Goal: Task Accomplishment & Management: Manage account settings

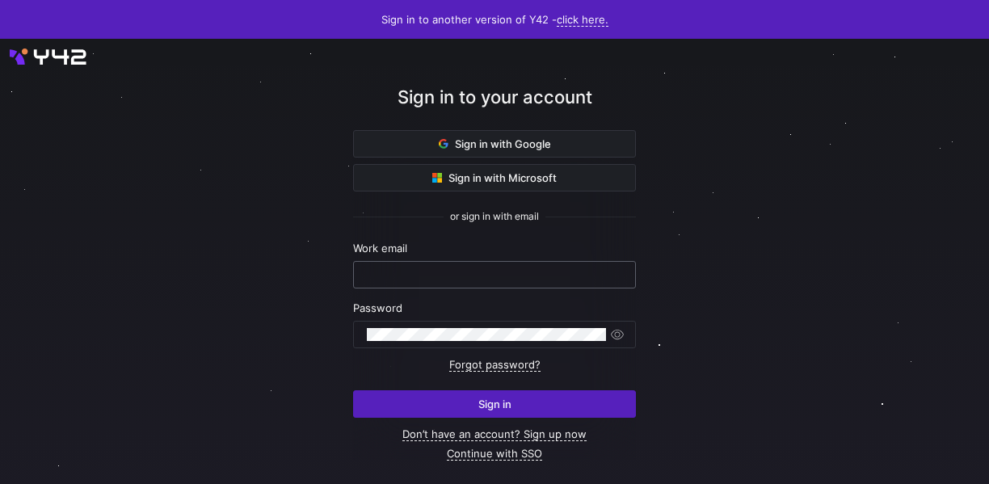
type input "[EMAIL_ADDRESS][DOMAIN_NAME]"
drag, startPoint x: 527, startPoint y: 277, endPoint x: 299, endPoint y: 280, distance: 227.9
click at [299, 280] on div "Sign in to your account Sign in with Google Sign in with Microsoft or sign in w…" at bounding box center [494, 272] width 989 height 466
drag, startPoint x: 482, startPoint y: 275, endPoint x: 490, endPoint y: 278, distance: 8.7
click at [482, 276] on input "migebhar@clsco.com" at bounding box center [494, 274] width 255 height 13
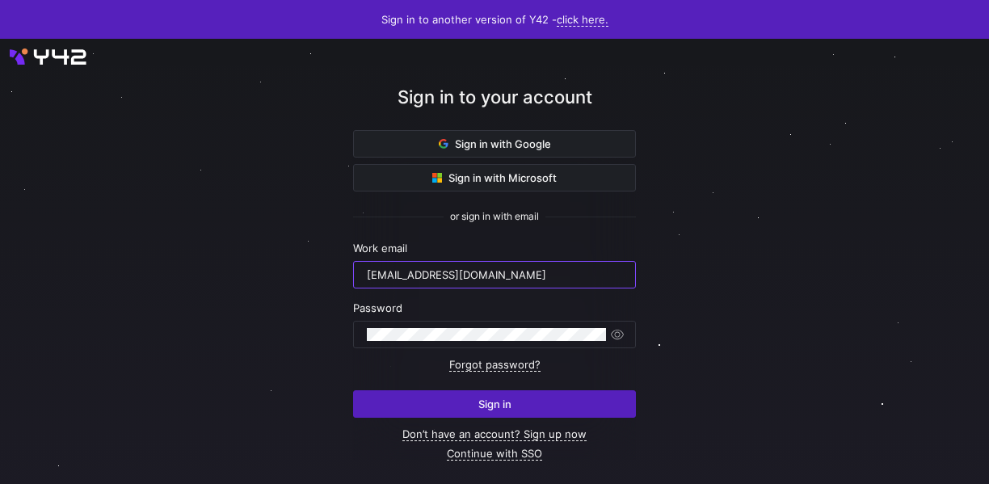
click at [544, 399] on span "submit" at bounding box center [494, 404] width 281 height 26
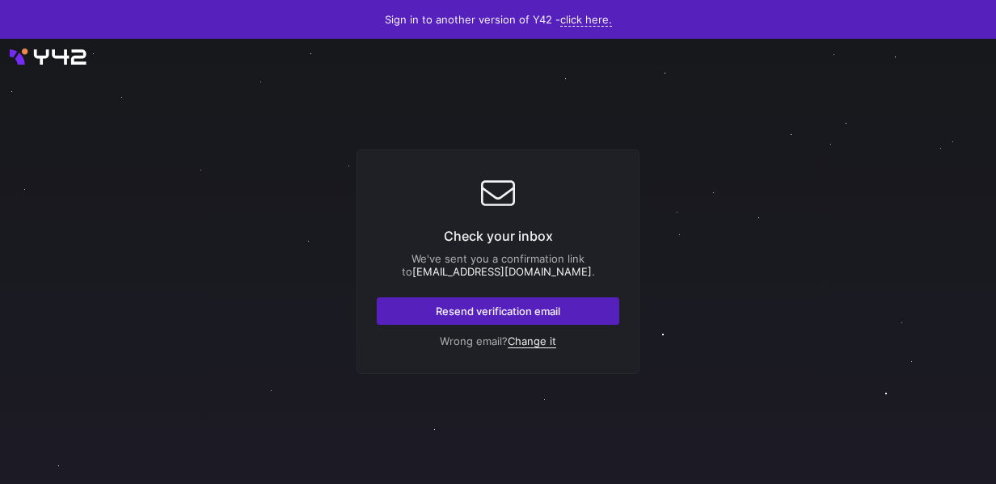
click at [533, 338] on link "Change it" at bounding box center [531, 342] width 48 height 14
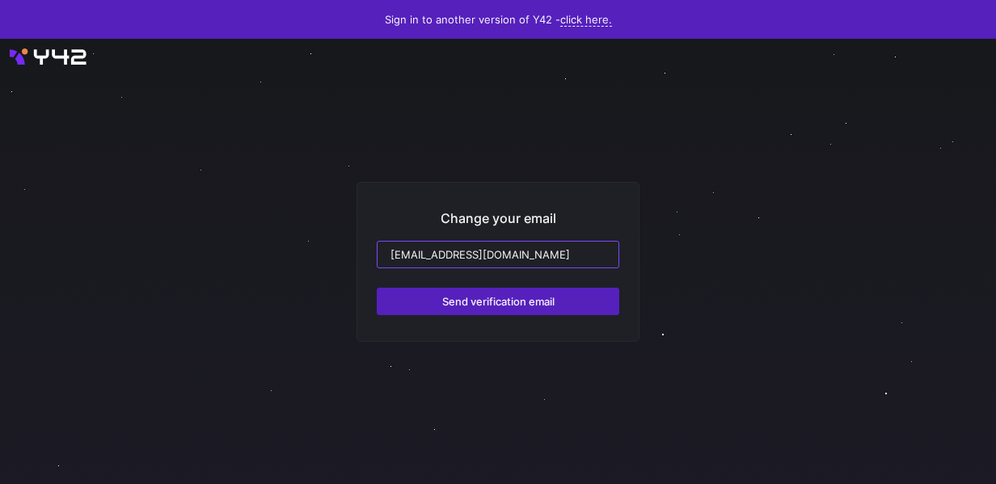
drag, startPoint x: 535, startPoint y: 257, endPoint x: 343, endPoint y: 255, distance: 191.5
click at [343, 255] on div "Change your email migebhar@clsco.com Send verification email" at bounding box center [498, 261] width 996 height 445
drag, startPoint x: 514, startPoint y: 257, endPoint x: 366, endPoint y: 256, distance: 147.9
click at [366, 256] on div "Change your email migebhar@clsco.com Send verification email" at bounding box center [497, 262] width 283 height 160
click at [73, 61] on div at bounding box center [498, 261] width 996 height 445
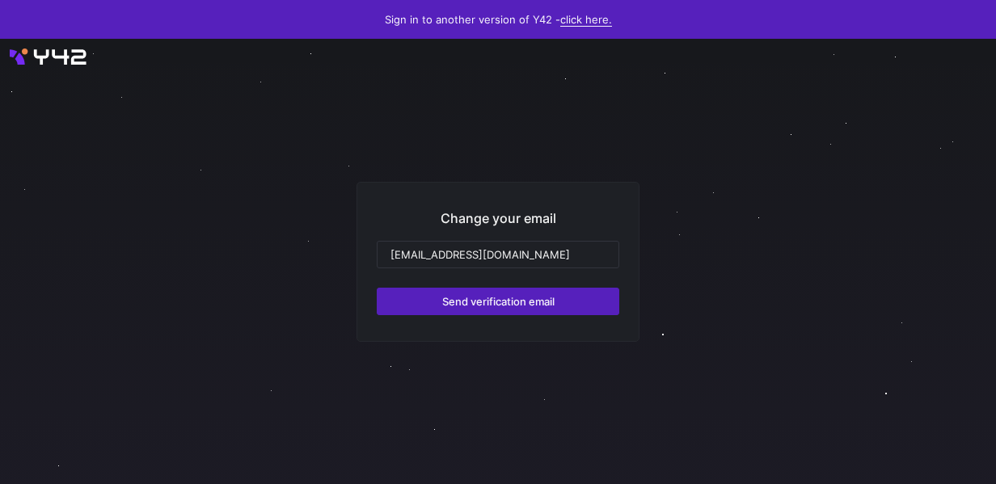
click at [564, 21] on link "click here." at bounding box center [586, 20] width 52 height 14
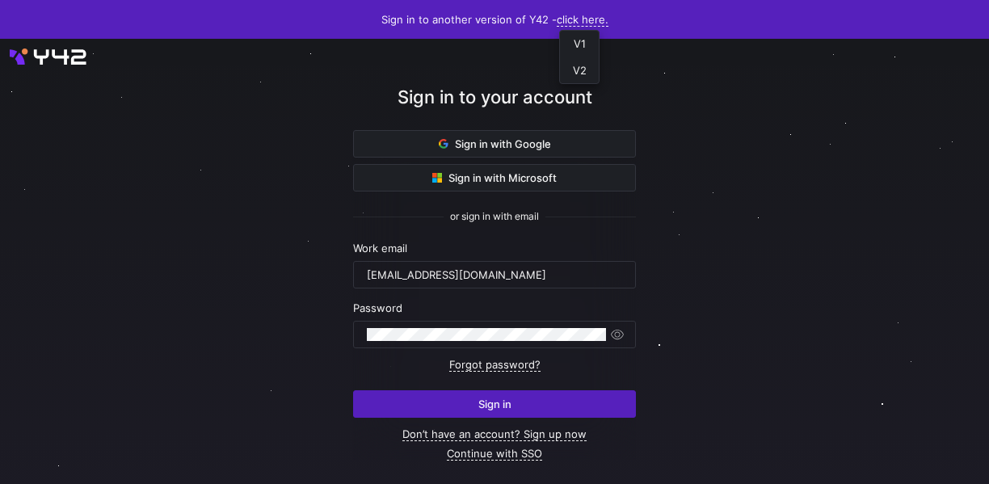
click at [499, 272] on div at bounding box center [494, 242] width 989 height 484
drag, startPoint x: 500, startPoint y: 275, endPoint x: 307, endPoint y: 257, distance: 193.9
click at [307, 257] on div "Sign in to your account Sign in with Google Sign in with Microsoft or sign in w…" at bounding box center [494, 272] width 989 height 466
click at [791, 238] on div at bounding box center [494, 272] width 989 height 466
drag, startPoint x: 504, startPoint y: 272, endPoint x: 328, endPoint y: 271, distance: 176.2
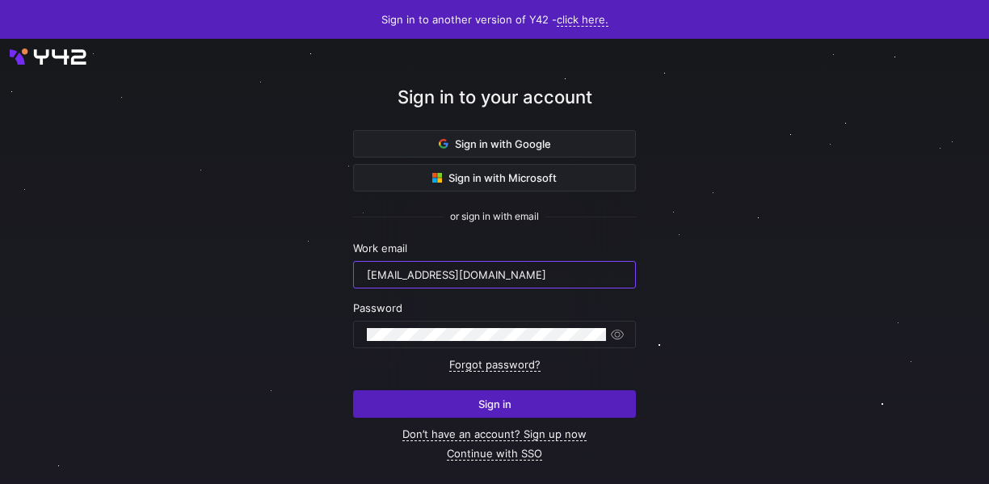
click at [328, 271] on div "Sign in to your account Sign in with Google Sign in with Microsoft or sign in w…" at bounding box center [494, 272] width 989 height 466
type input "m"
paste input "ppatida2@cisco.com"
type input "ppatida2@cisco.com"
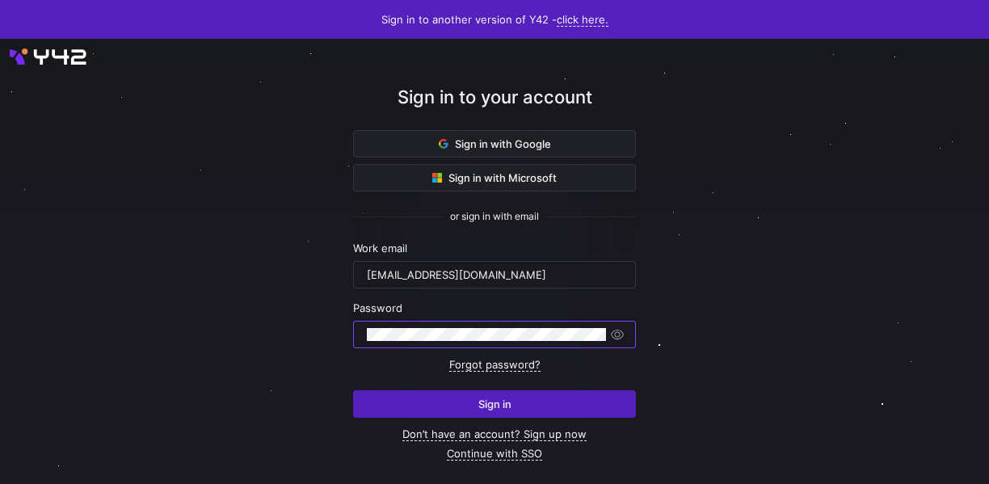
drag, startPoint x: 397, startPoint y: 276, endPoint x: 335, endPoint y: 337, distance: 87.4
click at [335, 337] on div "Sign in to your account Sign in with Google Sign in with Microsoft or sign in w…" at bounding box center [494, 272] width 989 height 466
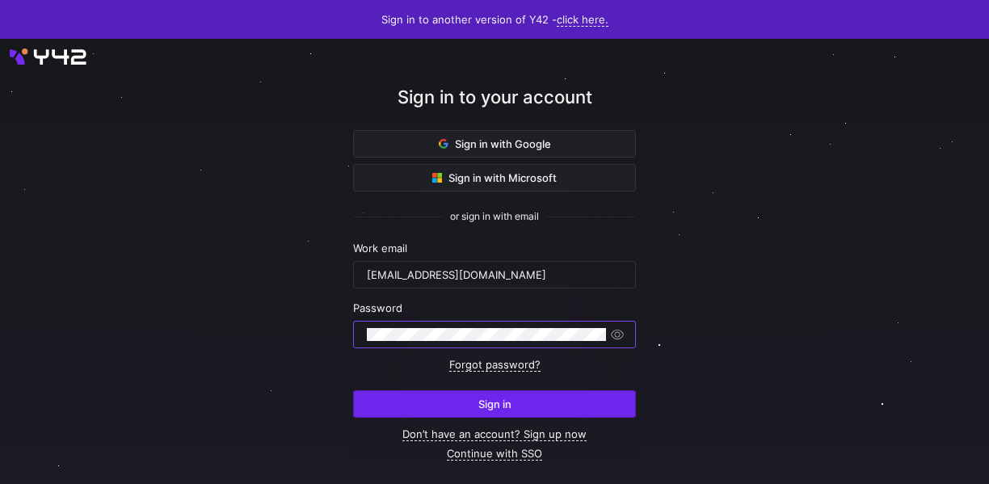
click at [406, 394] on span "submit" at bounding box center [494, 404] width 281 height 26
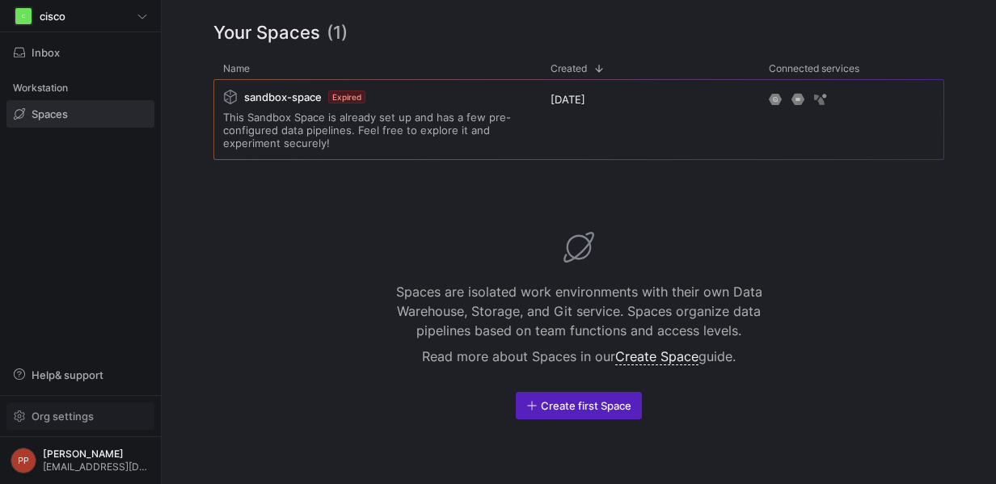
click at [65, 410] on span "Org settings" at bounding box center [63, 416] width 62 height 13
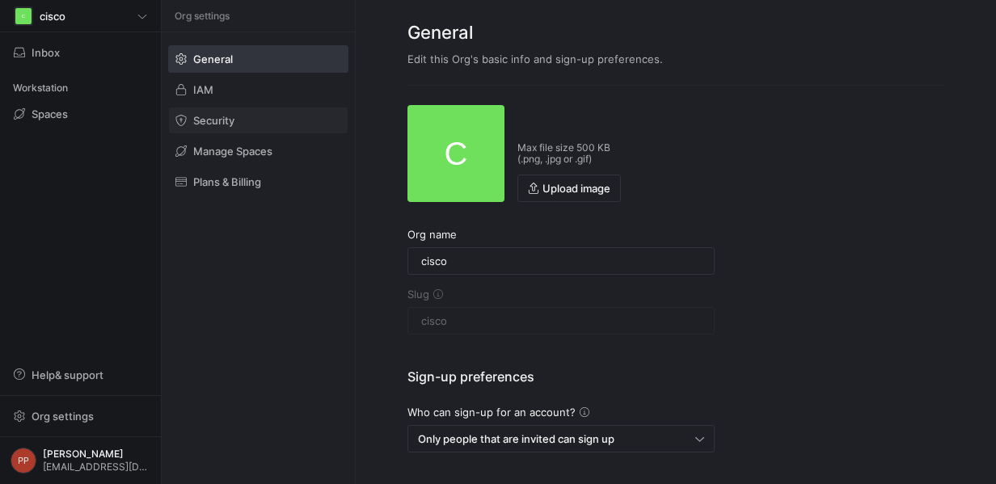
click at [214, 112] on span at bounding box center [258, 120] width 179 height 26
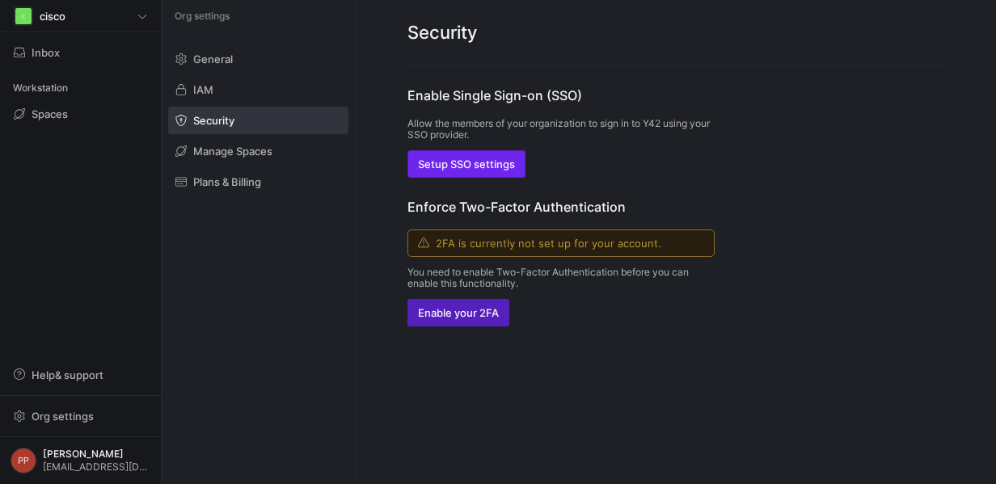
click at [470, 163] on span "Setup SSO settings" at bounding box center [466, 164] width 97 height 13
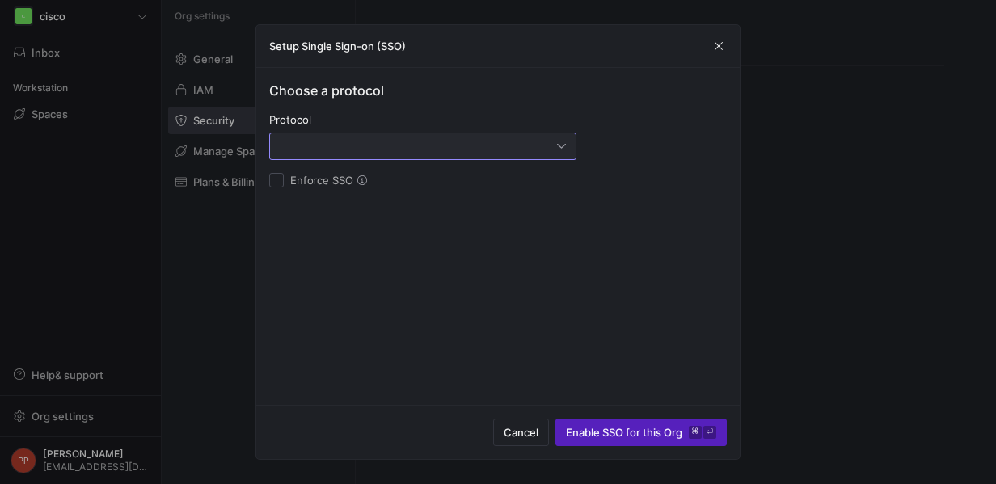
click at [500, 148] on div at bounding box center [418, 146] width 277 height 13
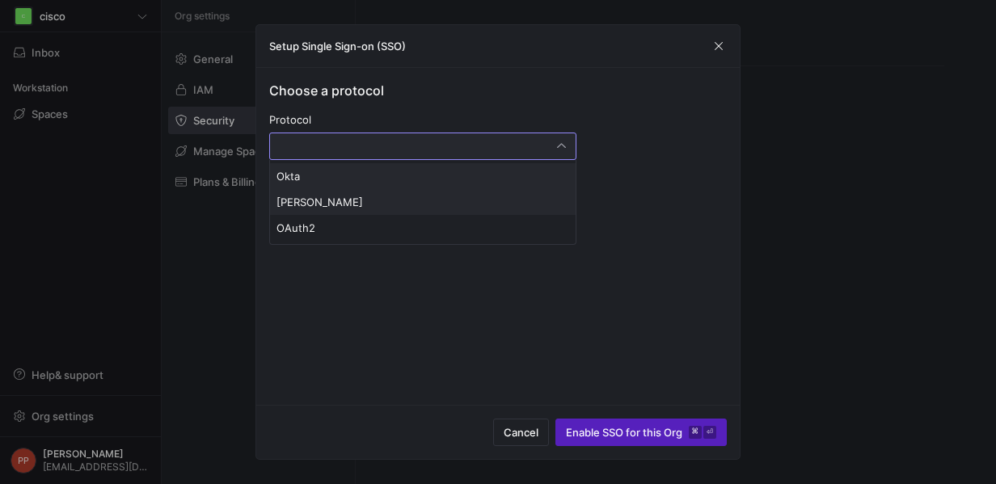
click at [341, 201] on span "SAML" at bounding box center [422, 202] width 293 height 13
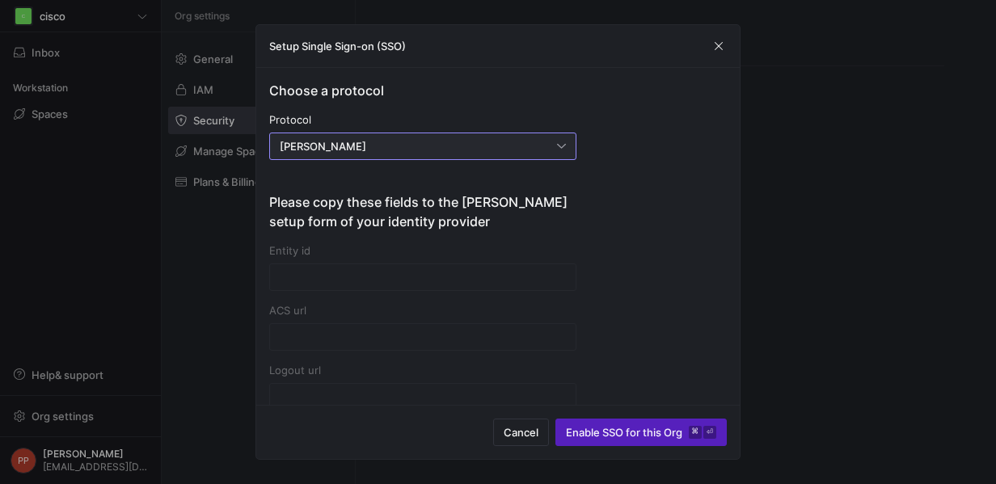
type input "https://account.y42.dev/api/1/id/saml2/975a3053-0de2-474e-b55c-0902465e4414/acs"
type input "https://account.y42.dev/api/1/id/saml2/975a3053-0de2-474e-b55c-0902465e4414/sls"
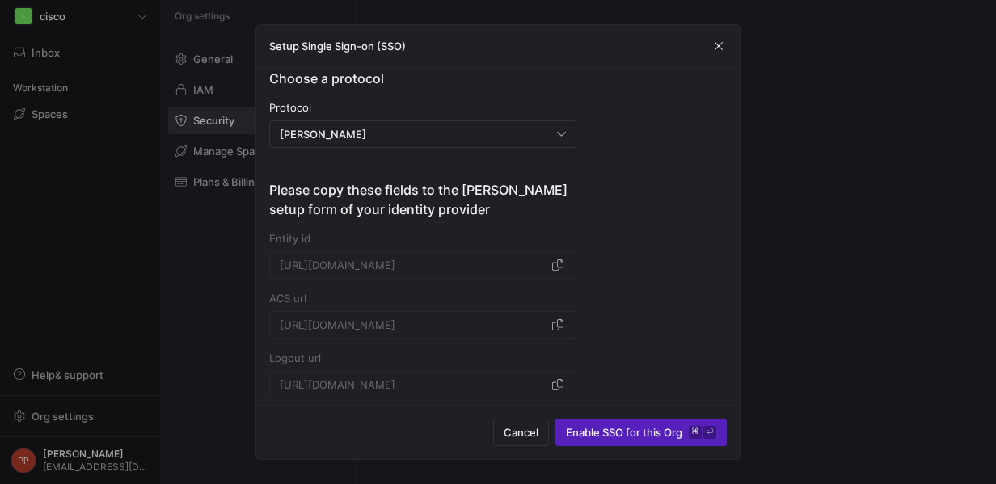
scroll to position [27, 0]
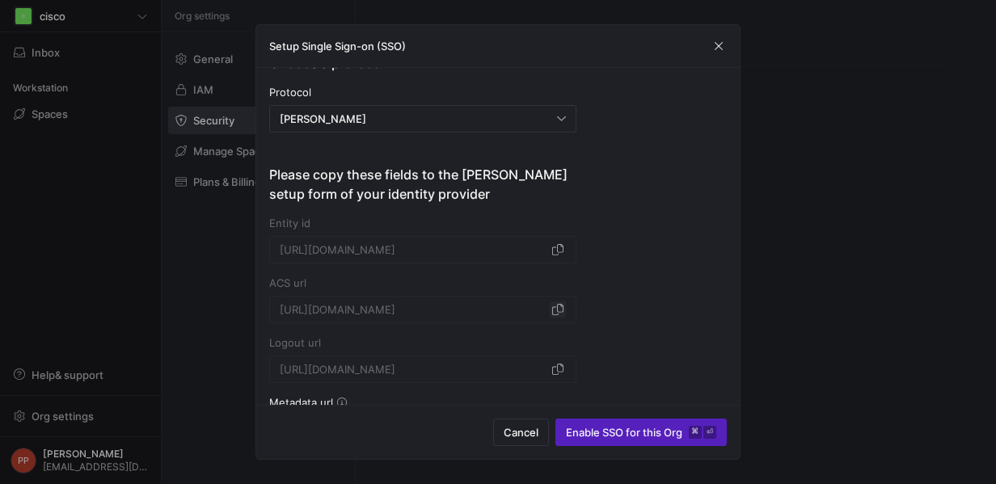
click at [558, 312] on span "button" at bounding box center [557, 309] width 16 height 16
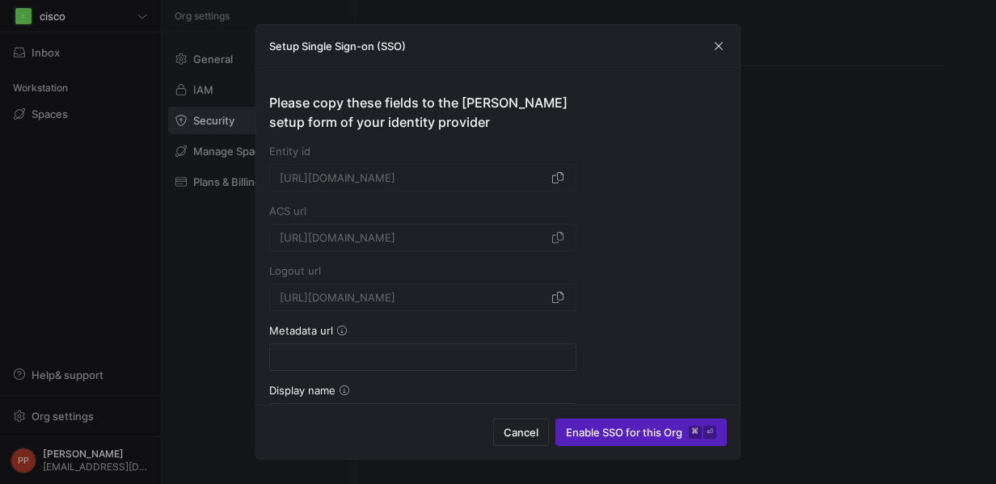
scroll to position [306, 0]
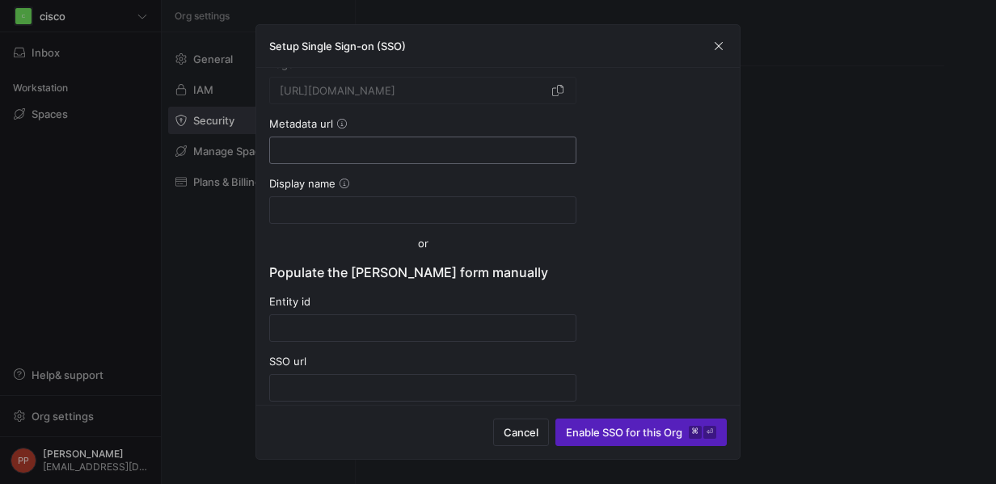
click at [382, 150] on input at bounding box center [423, 150] width 286 height 13
paste input "https://sso-30e8e029.test.sso.duosecurity.com/saml2/sp/DIJ8J8ILXN2KIWM4YTER/met…"
type input "https://sso-30e8e029.test.sso.duosecurity.com/saml2/sp/DIJ8J8ILXN2KIWM4YTER/met…"
click at [436, 215] on input at bounding box center [423, 210] width 286 height 13
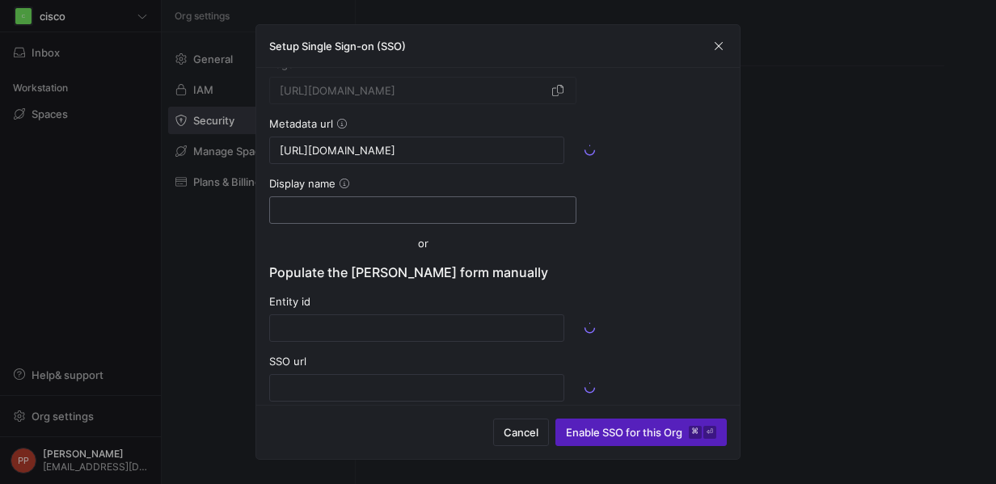
scroll to position [0, 0]
type input "https://sso-30e8e029.test.sso.duosecurity.com/saml2/sp/DIJ8J8ILXN2KIWM4YTER/met…"
type input "https://sso-30e8e029.test.sso.duosecurity.com/saml2/sp/DIJ8J8ILXN2KIWM4YTER/sso"
type input "MIIDDDCCAfSgAwIBAgIUQ36eDjQ28y1z8mgY/Cl75+hzDAwwDQYJKoZIhvcNAQELBQAwNjEVMBMGA1U…"
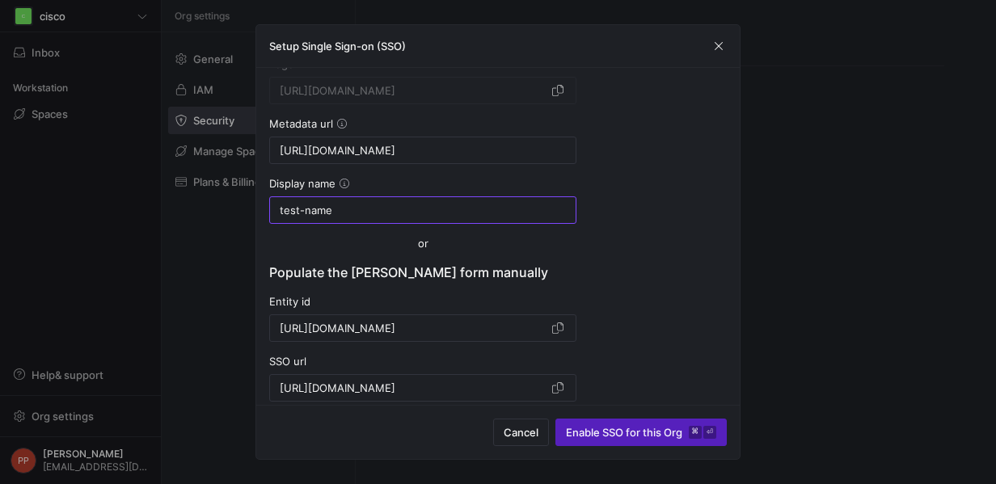
type input "test-name"
click at [612, 270] on div "Choose a protocol Protocol SAML Please copy these fields to the SAML setup form…" at bounding box center [497, 132] width 457 height 714
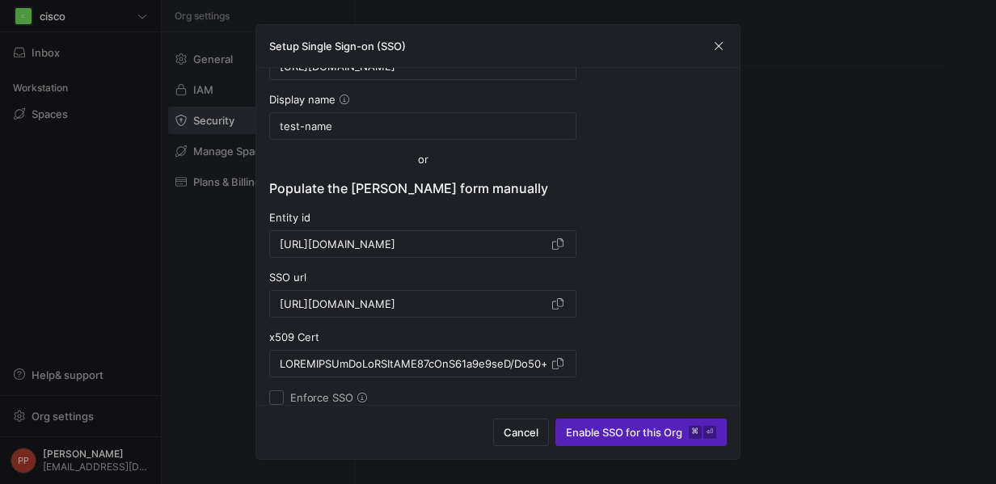
scroll to position [403, 0]
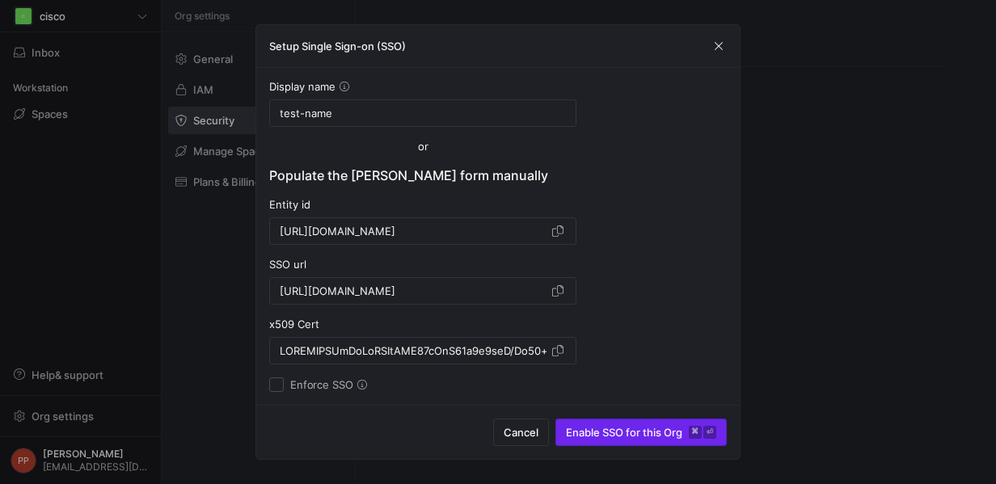
click at [656, 440] on span "submit" at bounding box center [641, 432] width 170 height 26
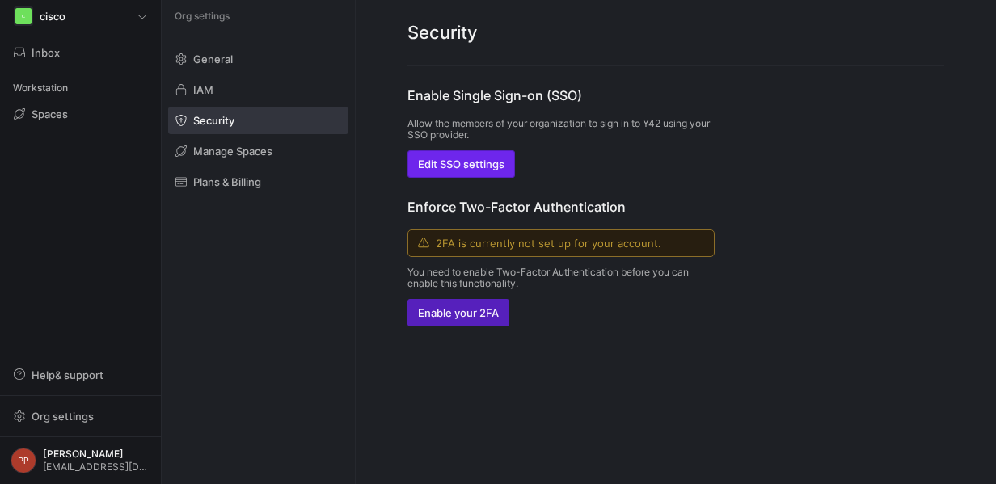
click at [499, 163] on span "Edit SSO settings" at bounding box center [461, 164] width 86 height 13
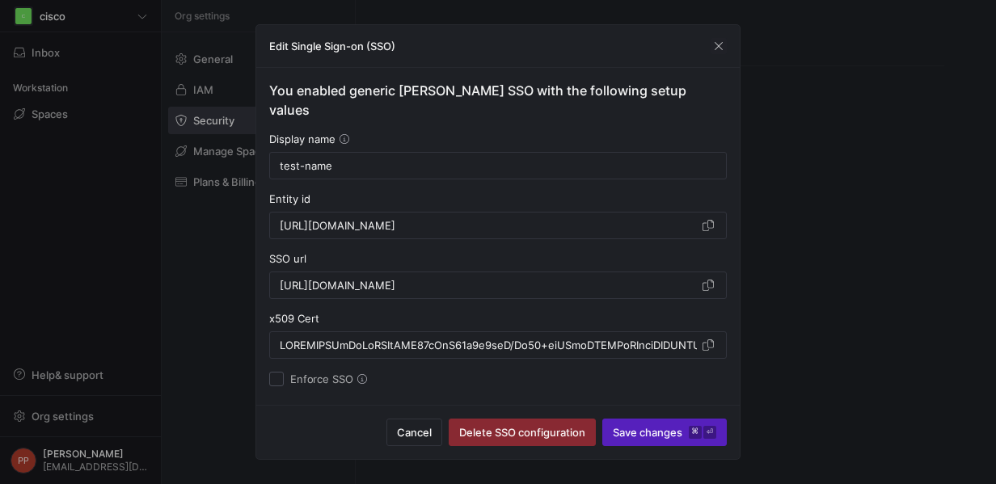
click at [488, 372] on div "Enforce SSO" at bounding box center [497, 379] width 457 height 15
click at [280, 372] on input "Enforce SSO" at bounding box center [276, 379] width 15 height 15
checkbox input "true"
click at [570, 389] on div "You enabled generic SAML SSO with the following setup values Display name test-…" at bounding box center [497, 236] width 483 height 337
click at [650, 440] on span "submit" at bounding box center [664, 432] width 123 height 26
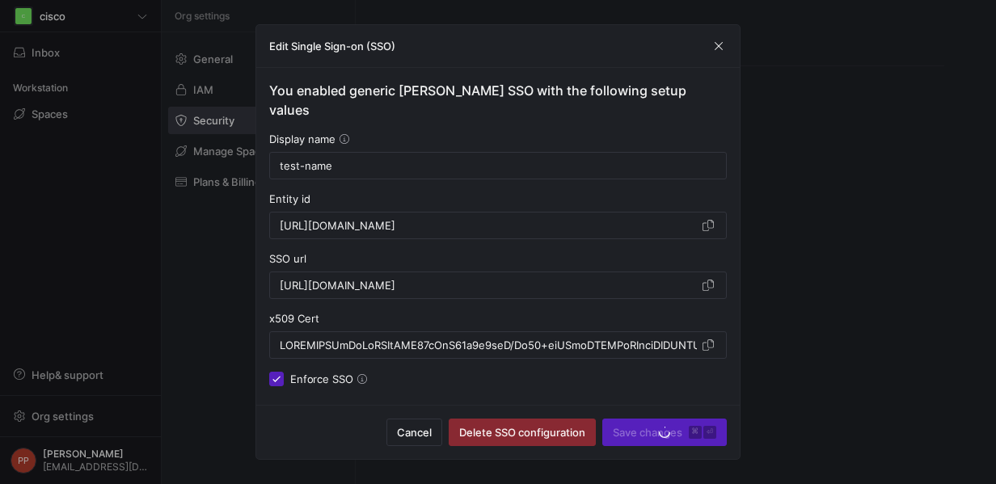
type input "test-name"
type input "https://sso-30e8e029.test.sso.duosecurity.com/saml2/sp/DIJ8J8ILXN2KIWM4YTER/met…"
type input "https://sso-30e8e029.test.sso.duosecurity.com/saml2/sp/DIJ8J8ILXN2KIWM4YTER/sso"
type input "MIIDDDCCAfSgAwIBAgIUQ36eDjQ28y1z8mgY/Cl75+hzDAwwDQYJKoZIhvcNAQELBQAwNjEVMBMGA1U…"
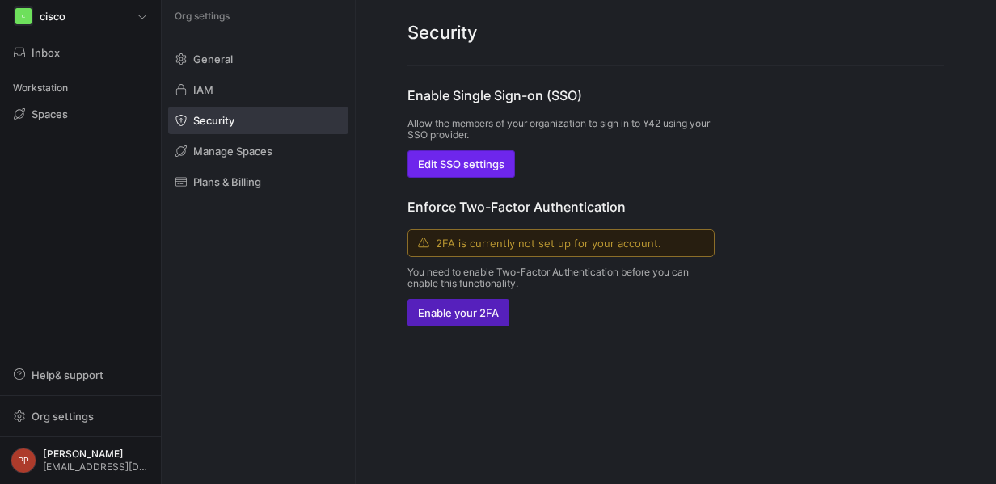
click at [490, 172] on span "button" at bounding box center [461, 164] width 106 height 26
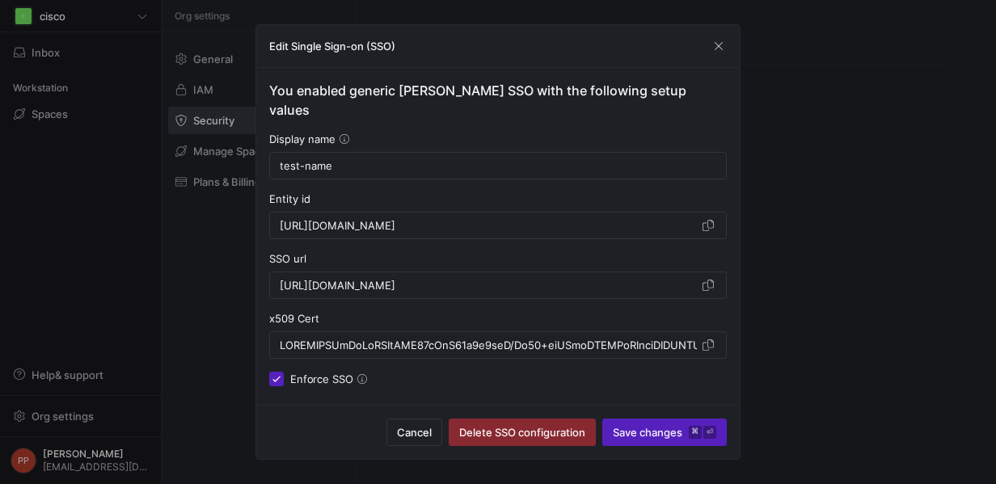
click at [278, 372] on input "Enforce SSO" at bounding box center [276, 379] width 15 height 15
checkbox input "false"
click at [639, 434] on span "Save changes ⌘ ⏎" at bounding box center [664, 432] width 103 height 13
type input "test-name"
type input "https://sso-30e8e029.test.sso.duosecurity.com/saml2/sp/DIJ8J8ILXN2KIWM4YTER/met…"
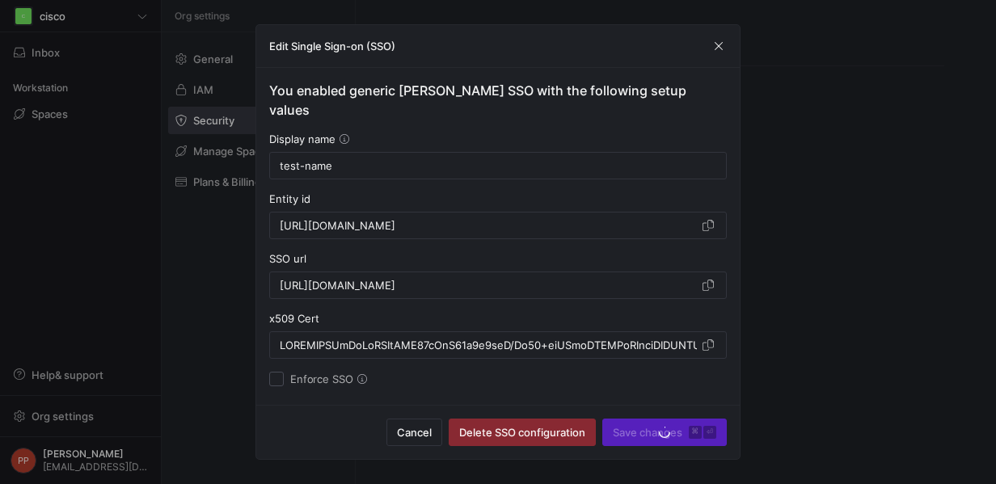
type input "https://sso-30e8e029.test.sso.duosecurity.com/saml2/sp/DIJ8J8ILXN2KIWM4YTER/sso"
type input "MIIDDDCCAfSgAwIBAgIUQ36eDjQ28y1z8mgY/Cl75+hzDAwwDQYJKoZIhvcNAQELBQAwNjEVMBMGA1U…"
